Goal: Task Accomplishment & Management: Complete application form

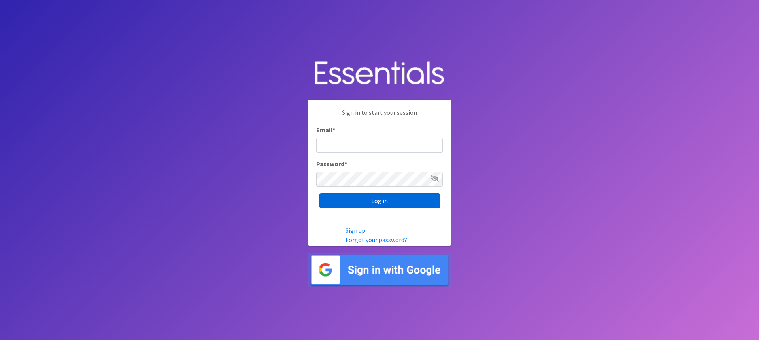
type input "[EMAIL_ADDRESS][DOMAIN_NAME]"
click at [325, 198] on input "Log in" at bounding box center [380, 200] width 121 height 15
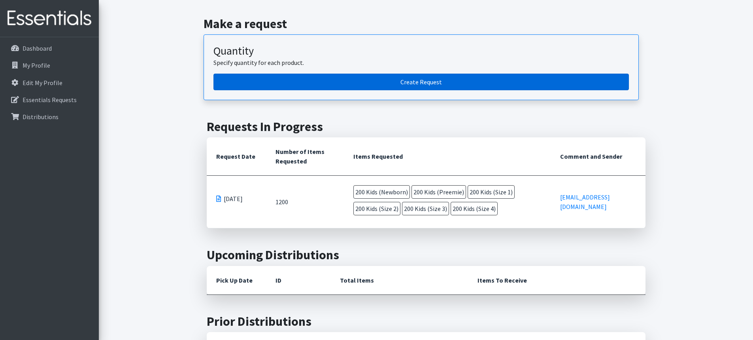
scroll to position [237, 0]
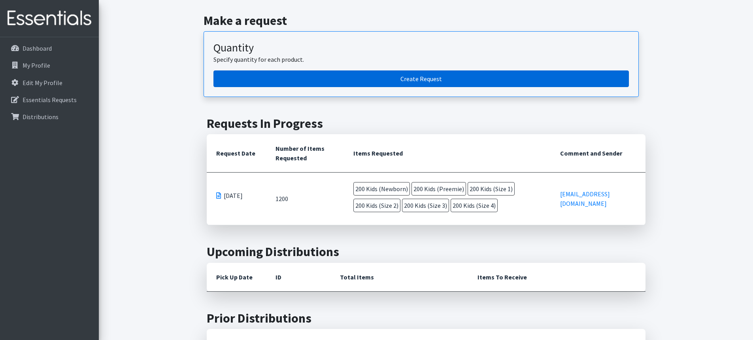
click at [470, 80] on link "Create Request" at bounding box center [422, 78] width 416 height 17
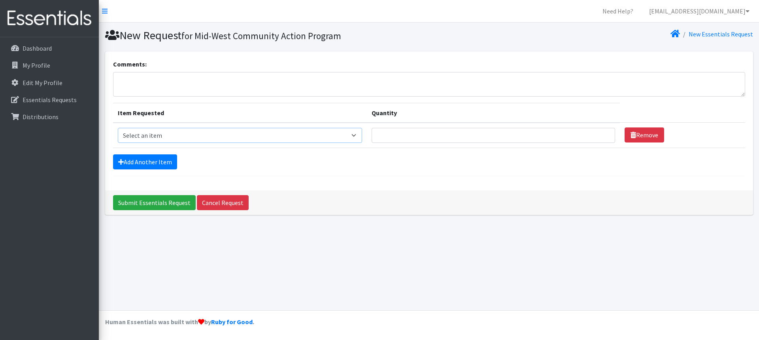
click at [148, 134] on select "Select an item Adult Briefs (Large/X-Large) Disposable Inserts Goodnights (Slee…" at bounding box center [240, 135] width 245 height 15
select select "14466"
click at [118, 128] on select "Select an item Adult Briefs (Large/X-Large) Disposable Inserts Goodnights (Slee…" at bounding box center [240, 135] width 245 height 15
click at [555, 133] on input "Quantity" at bounding box center [494, 135] width 244 height 15
click at [604, 136] on input "1" at bounding box center [494, 135] width 244 height 15
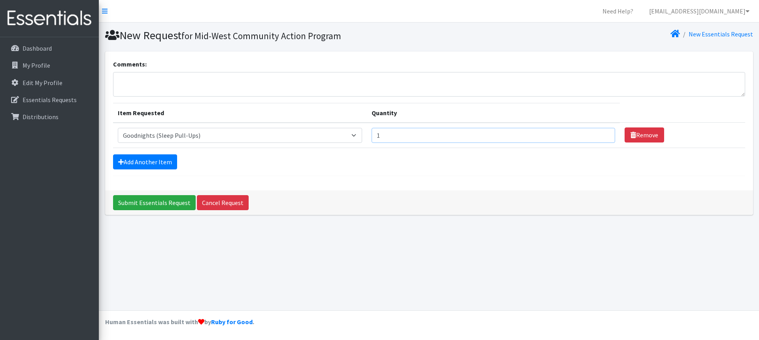
click at [604, 136] on input "1" at bounding box center [494, 135] width 244 height 15
type input "50"
click at [149, 165] on link "Add Another Item" at bounding box center [145, 161] width 64 height 15
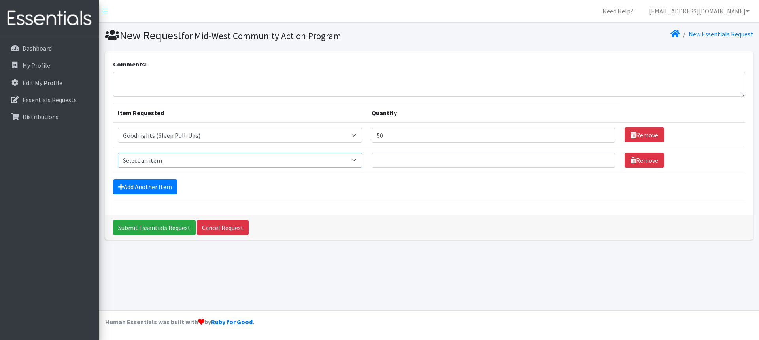
click at [363, 159] on select "Select an item Adult Briefs (Large/X-Large) Disposable Inserts Goodnights (Slee…" at bounding box center [240, 160] width 245 height 15
select select "8127"
click at [118, 153] on select "Select an item Adult Briefs (Large/X-Large) Disposable Inserts Goodnights (Slee…" at bounding box center [240, 160] width 245 height 15
click at [422, 157] on input "Quantity" at bounding box center [494, 160] width 244 height 15
type input "100"
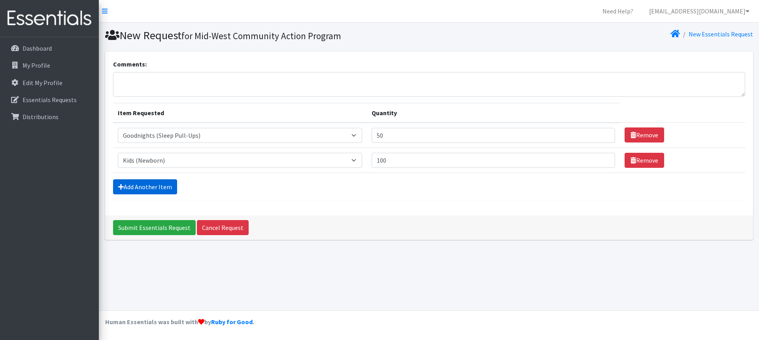
click at [137, 187] on link "Add Another Item" at bounding box center [145, 186] width 64 height 15
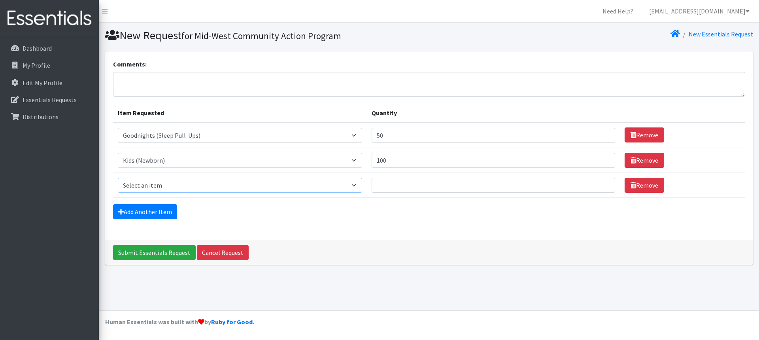
click at [363, 182] on select "Select an item Adult Briefs (Large/X-Large) Disposable Inserts Goodnights (Slee…" at bounding box center [240, 185] width 245 height 15
select select "8160"
click at [118, 178] on select "Select an item Adult Briefs (Large/X-Large) Disposable Inserts Goodnights (Slee…" at bounding box center [240, 185] width 245 height 15
click at [406, 183] on input "Quantity" at bounding box center [494, 185] width 244 height 15
type input "300"
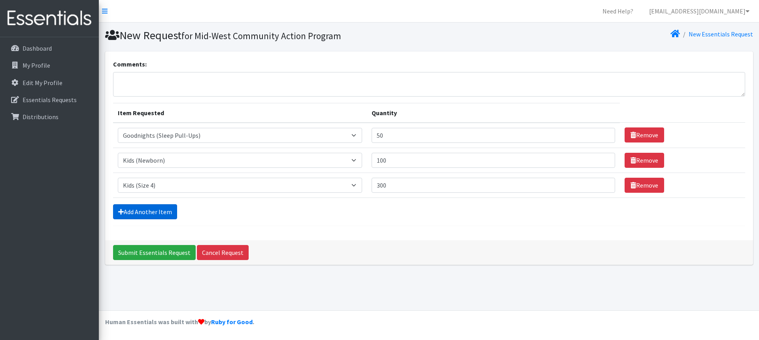
click at [134, 210] on link "Add Another Item" at bounding box center [145, 211] width 64 height 15
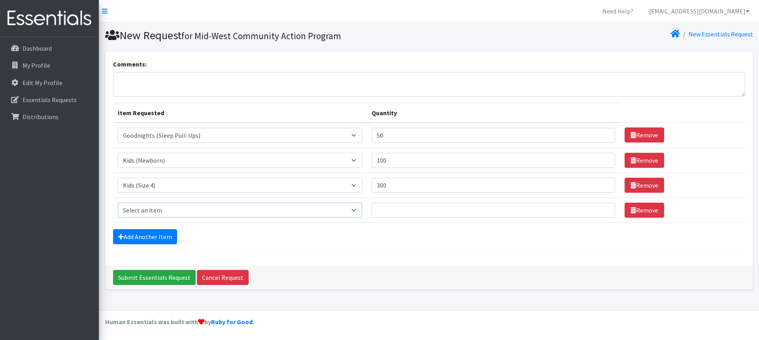
click at [363, 207] on select "Select an item Adult Briefs (Large/X-Large) Disposable Inserts Goodnights (Slee…" at bounding box center [240, 209] width 245 height 15
select select "8291"
click at [118, 202] on select "Select an item Adult Briefs (Large/X-Large) Disposable Inserts Goodnights (Slee…" at bounding box center [240, 209] width 245 height 15
click at [406, 209] on input "Quantity" at bounding box center [494, 209] width 244 height 15
type input "50"
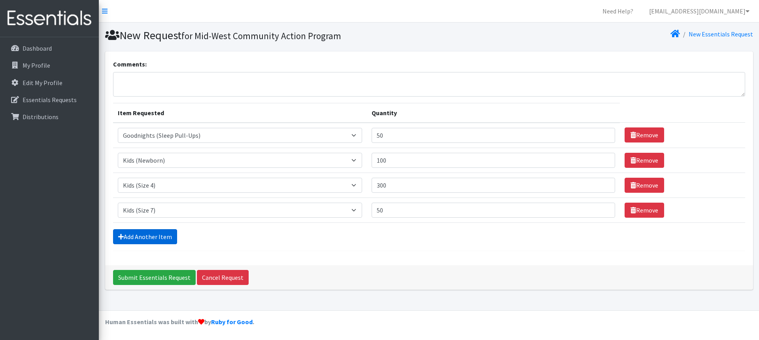
click at [153, 240] on link "Add Another Item" at bounding box center [145, 236] width 64 height 15
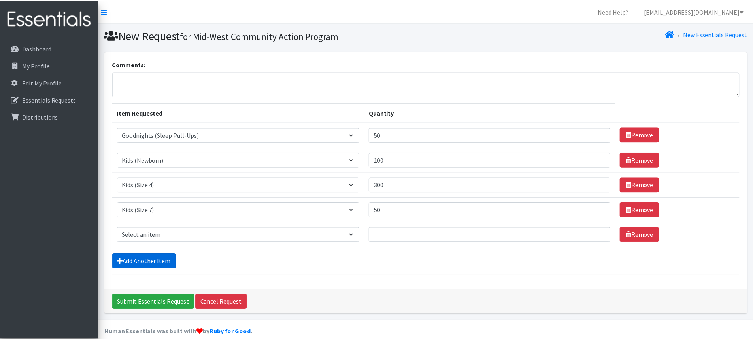
scroll to position [11, 0]
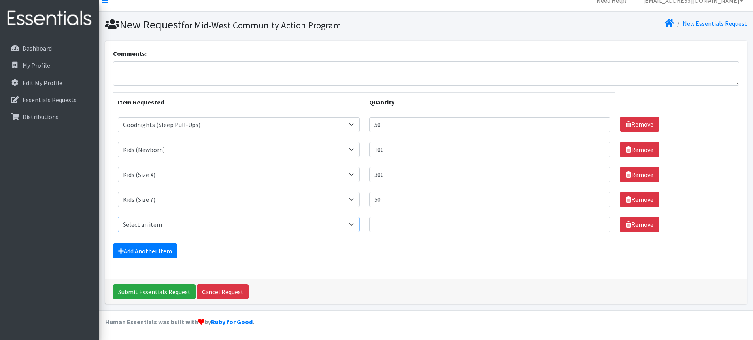
click at [360, 224] on select "Select an item Adult Briefs (Large/X-Large) Disposable Inserts Goodnights (Slee…" at bounding box center [239, 224] width 242 height 15
select select "8153"
click at [118, 217] on select "Select an item Adult Briefs (Large/X-Large) Disposable Inserts Goodnights (Slee…" at bounding box center [239, 224] width 242 height 15
click at [401, 226] on input "Quantity" at bounding box center [489, 224] width 241 height 15
type input "200"
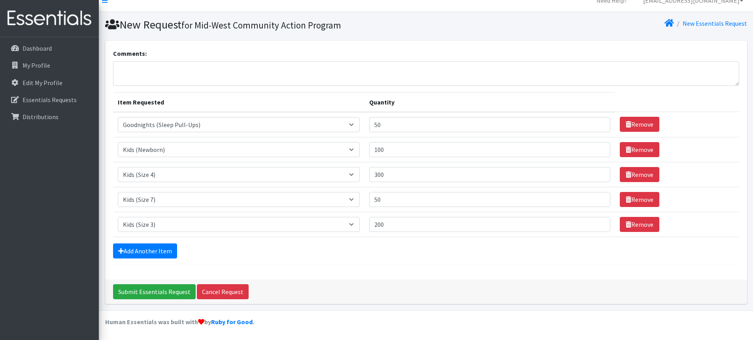
click at [167, 239] on form "Comments: Item Requested Quantity Item Requested Select an item Adult Briefs (L…" at bounding box center [426, 157] width 626 height 216
click at [169, 254] on link "Add Another Item" at bounding box center [145, 250] width 64 height 15
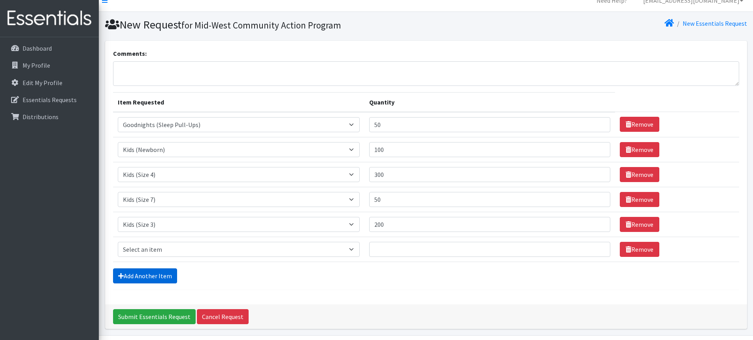
scroll to position [36, 0]
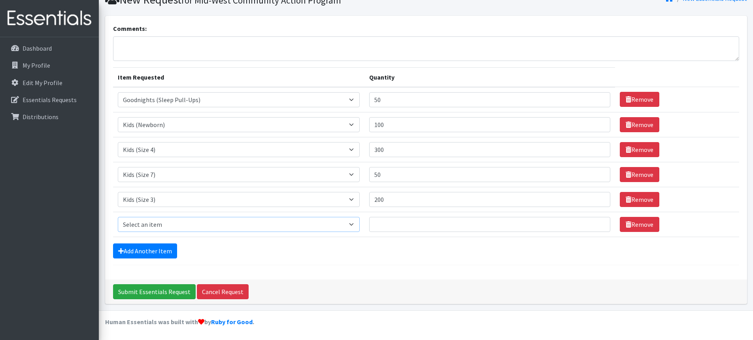
click at [219, 219] on select "Select an item Adult Briefs (Large/X-Large) Disposable Inserts Goodnights (Slee…" at bounding box center [239, 224] width 242 height 15
select select "8154"
click at [118, 217] on select "Select an item Adult Briefs (Large/X-Large) Disposable Inserts Goodnights (Slee…" at bounding box center [239, 224] width 242 height 15
click at [417, 229] on input "Quantity" at bounding box center [489, 224] width 241 height 15
type input "10"
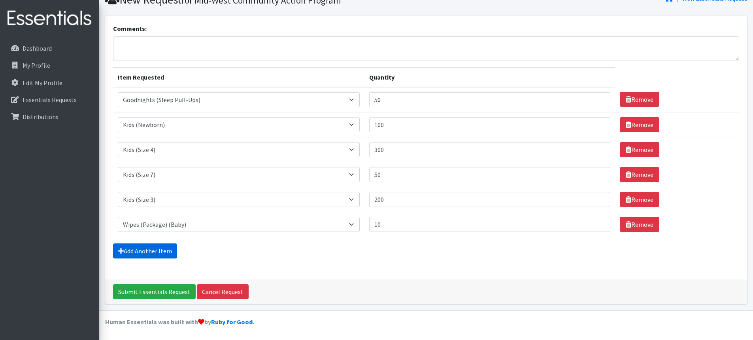
click at [142, 248] on link "Add Another Item" at bounding box center [145, 250] width 64 height 15
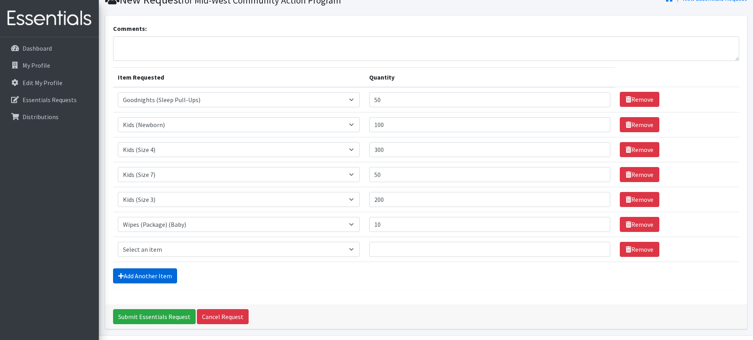
scroll to position [61, 0]
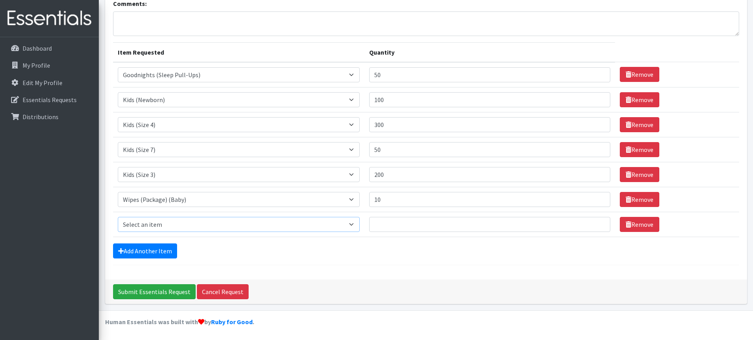
click at [214, 224] on select "Select an item Adult Briefs (Large/X-Large) Disposable Inserts Goodnights (Slee…" at bounding box center [239, 224] width 242 height 15
select select "8148"
click at [118, 217] on select "Select an item Adult Briefs (Large/X-Large) Disposable Inserts Goodnights (Slee…" at bounding box center [239, 224] width 242 height 15
click at [463, 225] on input "Quantity" at bounding box center [489, 224] width 241 height 15
type input "100"
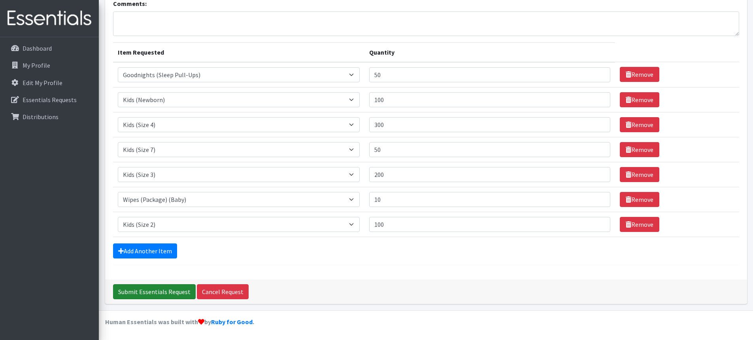
click at [158, 291] on input "Submit Essentials Request" at bounding box center [154, 291] width 83 height 15
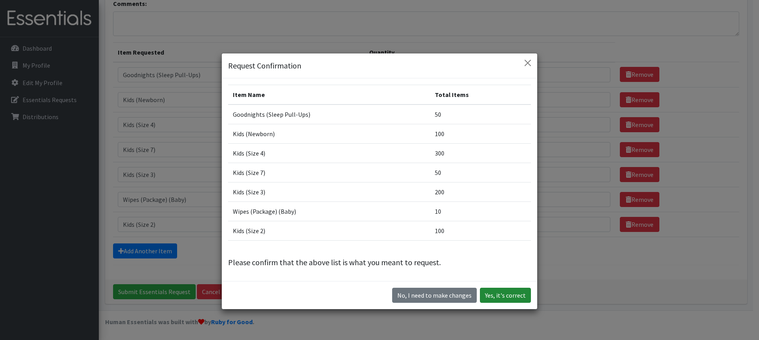
click at [500, 297] on button "Yes, it's correct" at bounding box center [505, 294] width 51 height 15
